Goal: Information Seeking & Learning: Find specific fact

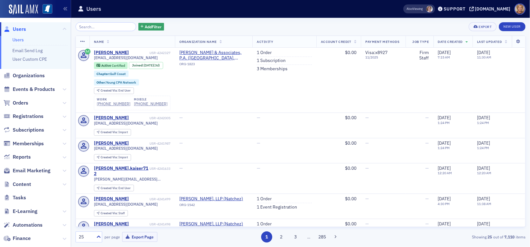
click at [23, 28] on span "Users" at bounding box center [19, 29] width 13 height 7
click at [93, 18] on div "Add Filter Export New User Name Organization Name Activity Account Credit Payme…" at bounding box center [301, 132] width 450 height 229
click at [94, 23] on input "search" at bounding box center [106, 26] width 61 height 9
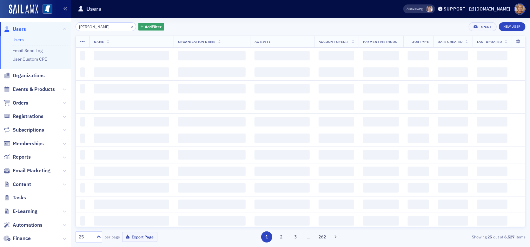
type input "[PERSON_NAME]"
